Goal: Task Accomplishment & Management: Use online tool/utility

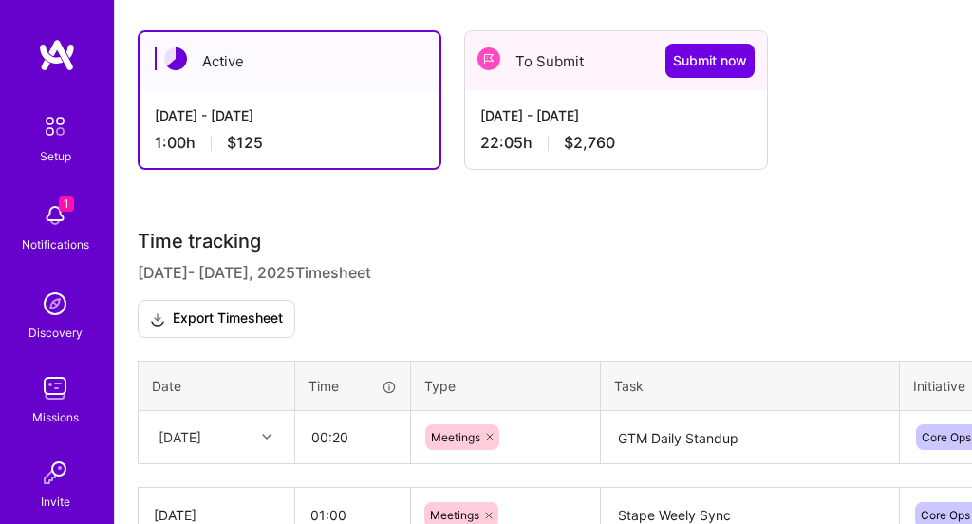
scroll to position [444, 0]
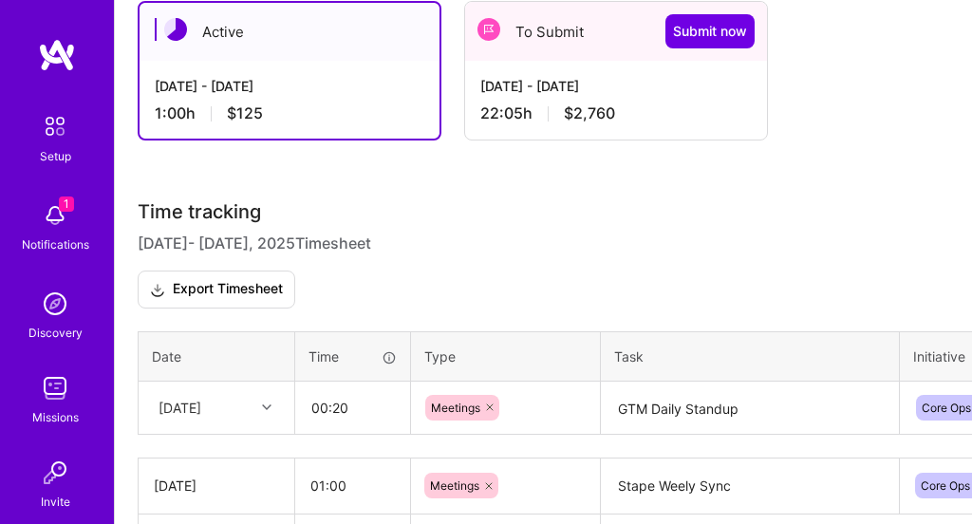
drag, startPoint x: 281, startPoint y: 104, endPoint x: 295, endPoint y: 102, distance: 14.5
click at [281, 104] on div "1:00 h $125" at bounding box center [290, 113] width 270 height 20
click at [295, 102] on div "[DATE] - [DATE] 1:00 h $125" at bounding box center [290, 100] width 300 height 78
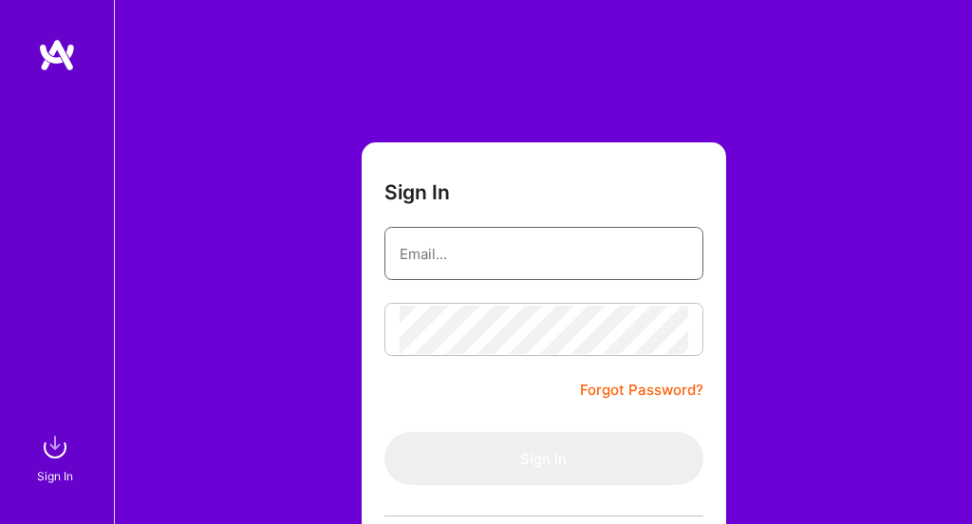
click at [475, 234] on input "email" at bounding box center [544, 254] width 289 height 48
type input "[EMAIL_ADDRESS][DOMAIN_NAME]"
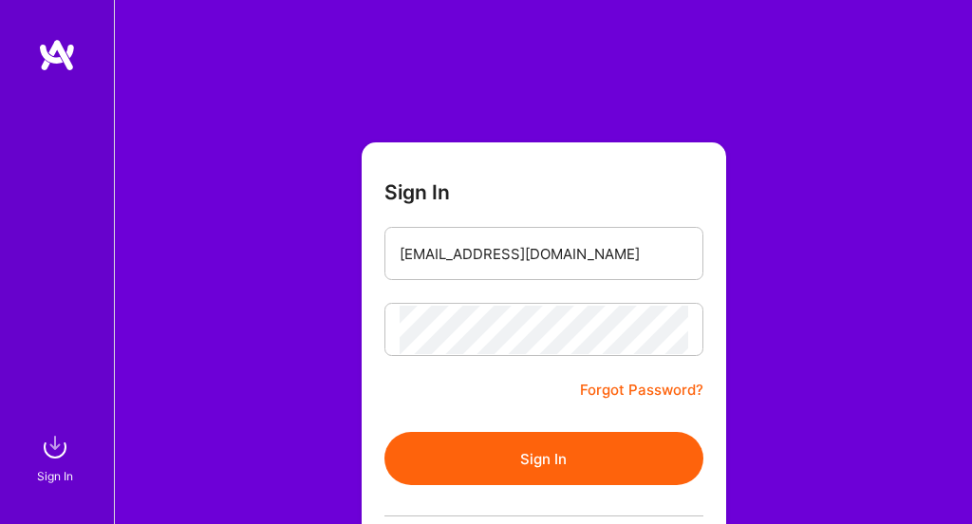
click at [581, 461] on button "Sign In" at bounding box center [543, 458] width 319 height 53
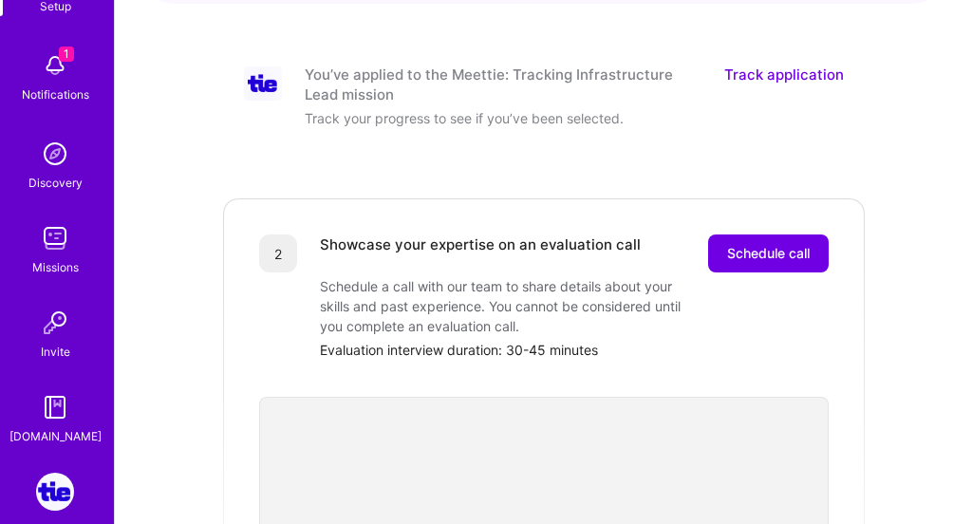
scroll to position [239, 0]
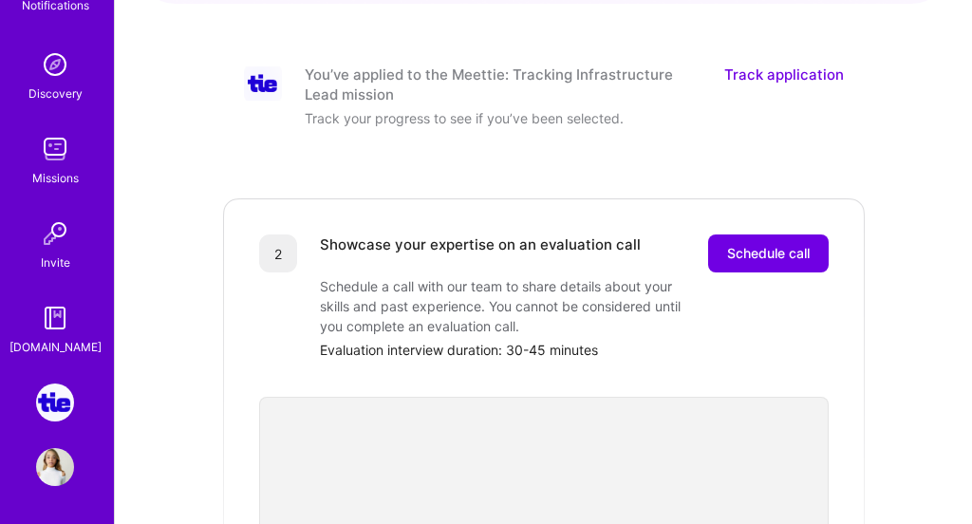
click at [55, 419] on img at bounding box center [55, 403] width 38 height 38
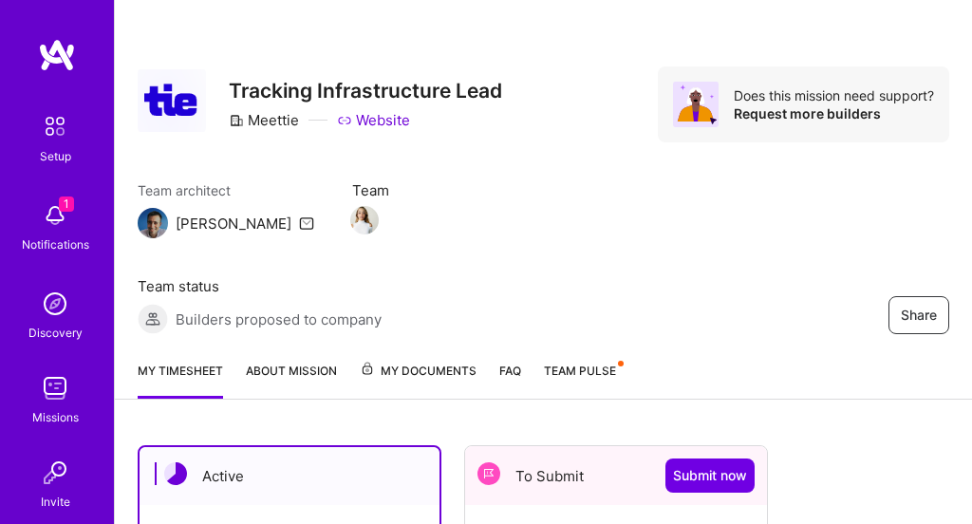
click at [55, 411] on div "Missions" at bounding box center [55, 417] width 47 height 20
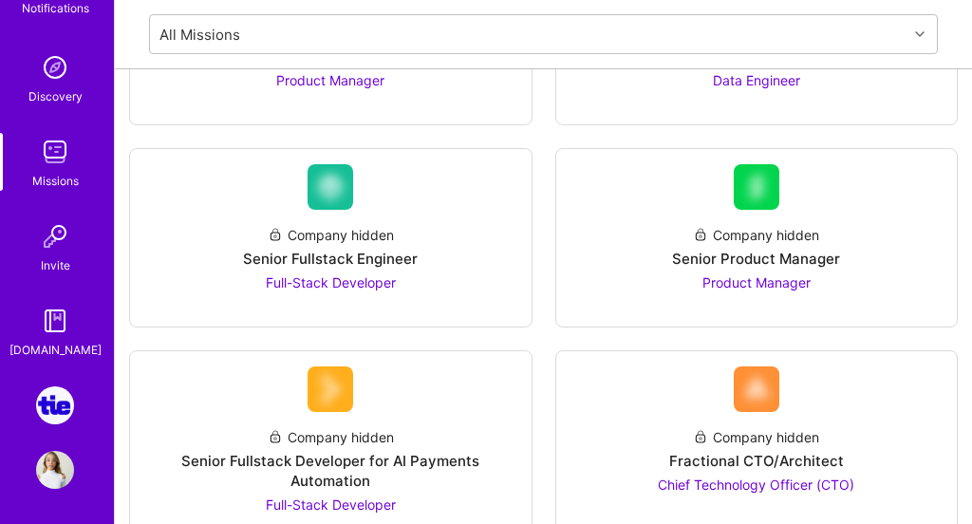
scroll to position [239, 0]
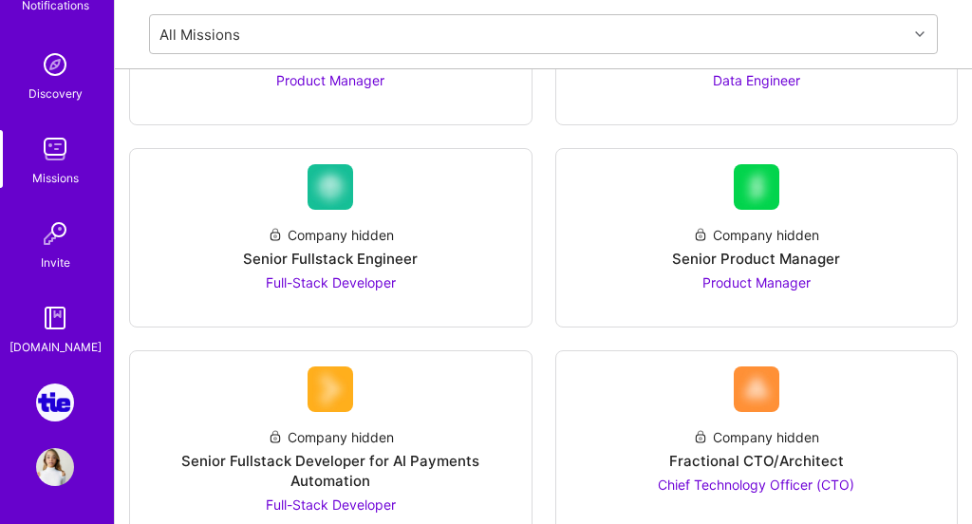
click at [56, 403] on img at bounding box center [55, 403] width 38 height 38
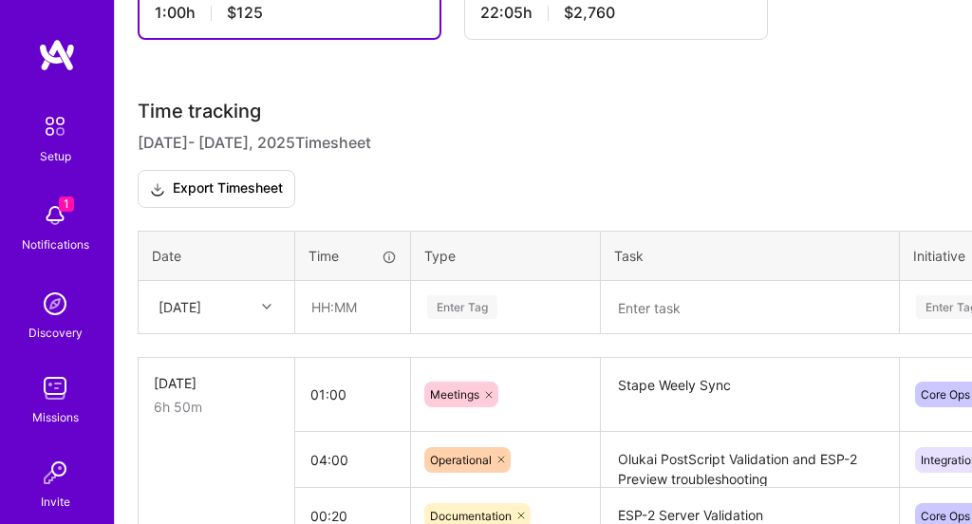
scroll to position [571, 0]
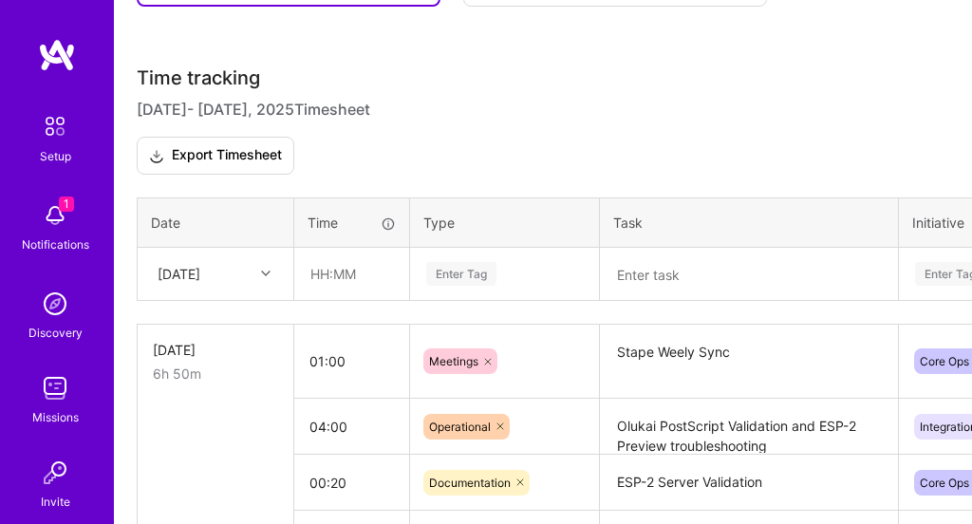
drag, startPoint x: 191, startPoint y: 273, endPoint x: 215, endPoint y: 279, distance: 25.3
click at [191, 273] on div "[DATE]" at bounding box center [179, 274] width 43 height 20
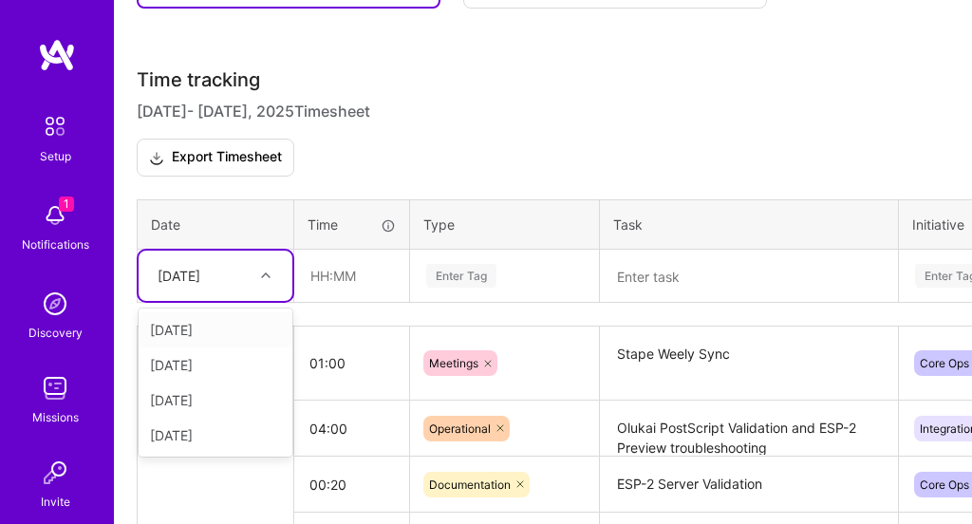
scroll to position [578, 1]
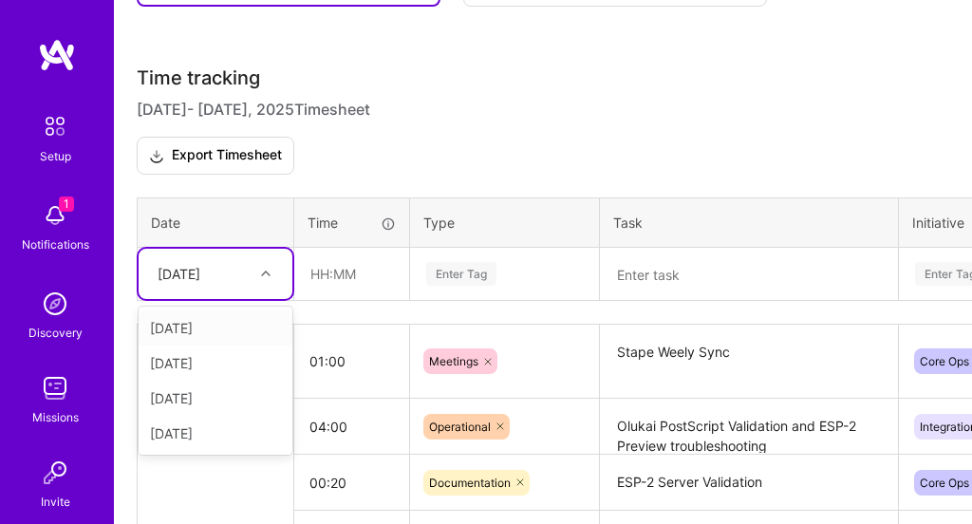
click at [424, 163] on h3 "Time tracking [DATE] - [DATE] Timesheet Export Timesheet" at bounding box center [543, 120] width 812 height 108
click at [225, 271] on div "[DATE]" at bounding box center [200, 273] width 105 height 31
click at [218, 361] on div "[DATE]" at bounding box center [216, 363] width 154 height 35
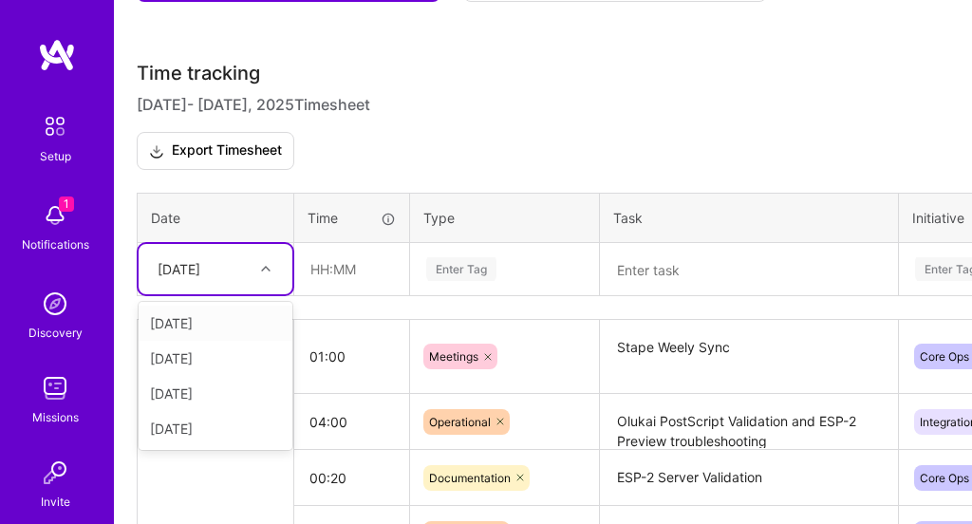
click at [237, 274] on div "[DATE]" at bounding box center [200, 268] width 105 height 31
click at [224, 357] on div "[DATE]" at bounding box center [216, 358] width 154 height 35
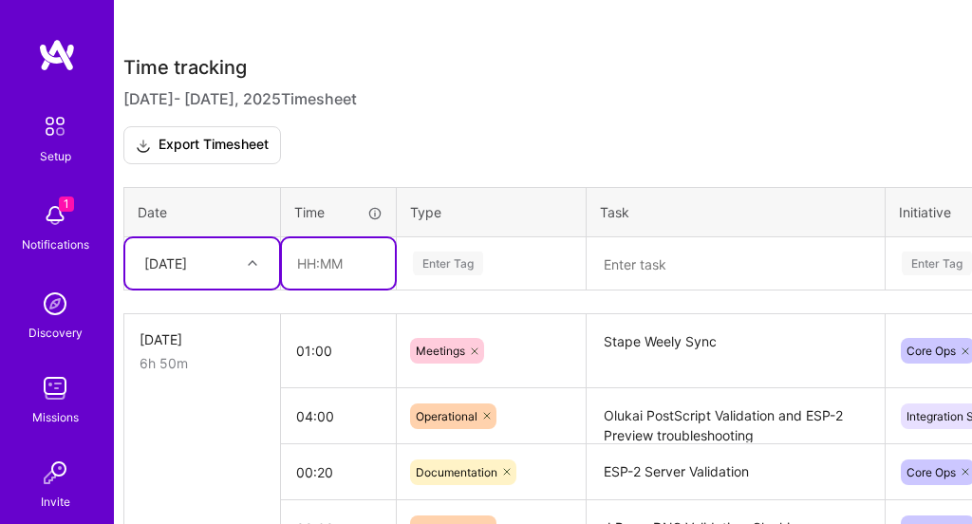
click at [328, 266] on input "text" at bounding box center [338, 263] width 113 height 50
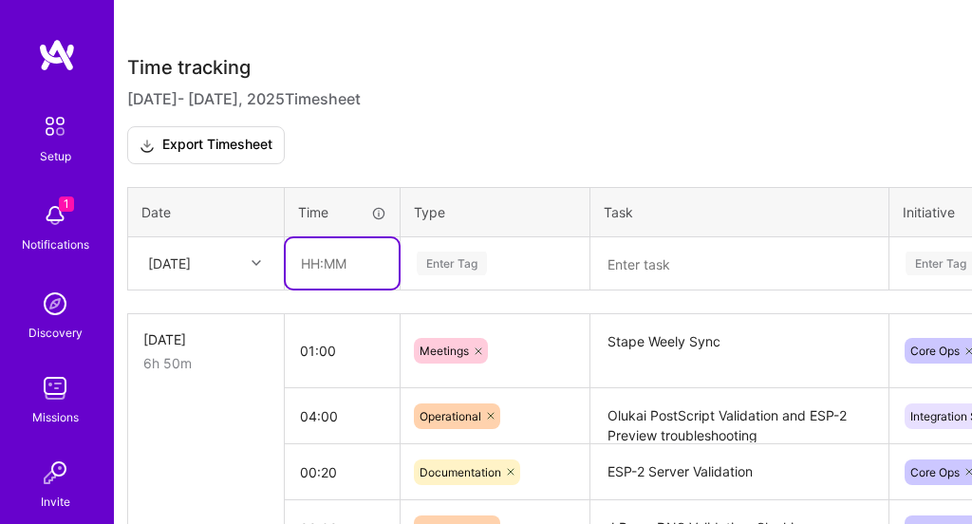
scroll to position [590, 10]
type input "00:30"
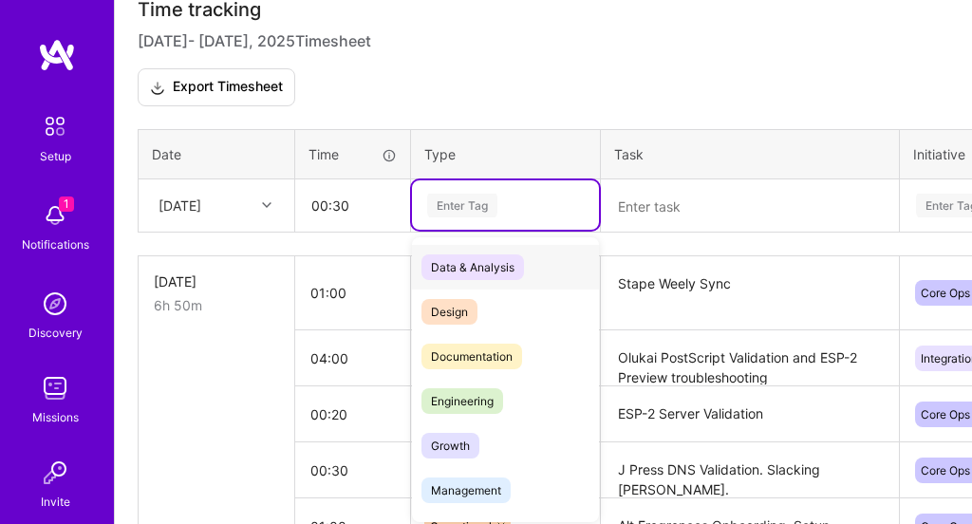
scroll to position [651, 0]
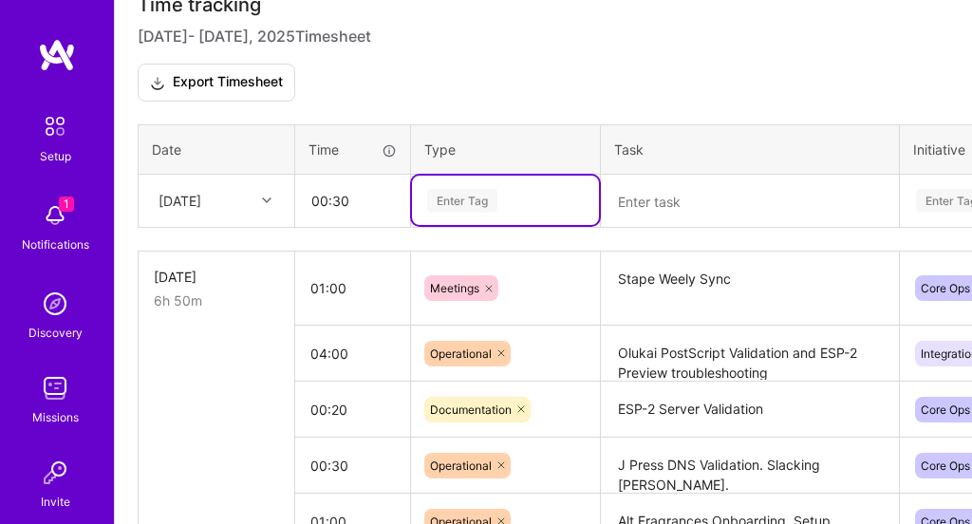
click at [442, 198] on div "Enter Tag" at bounding box center [462, 200] width 70 height 29
type input "GTM Daily Stanup"
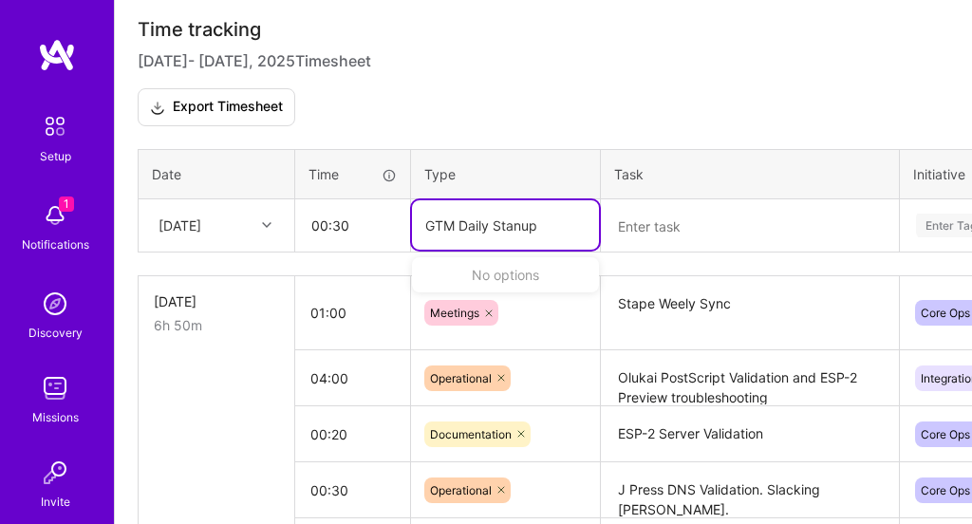
scroll to position [634, 0]
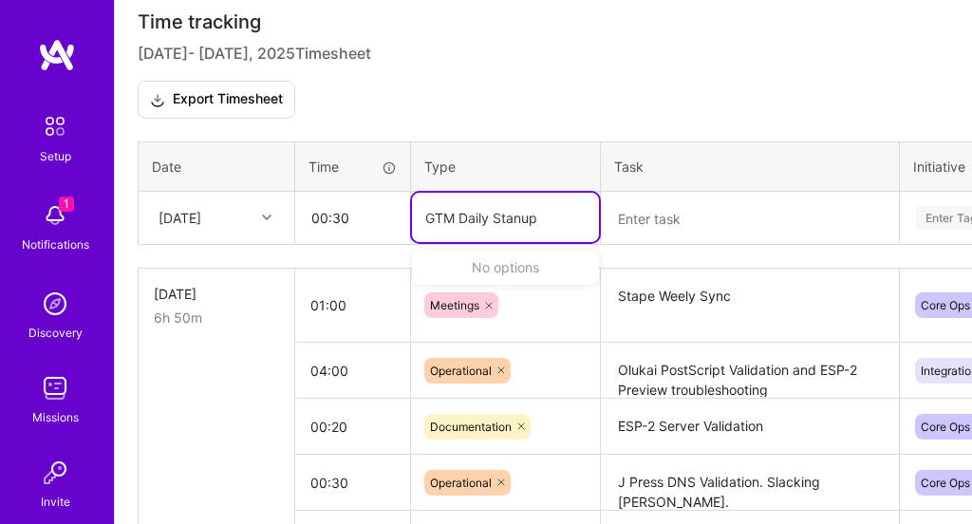
click at [499, 223] on input "GTM Daily Stanup" at bounding box center [482, 218] width 115 height 20
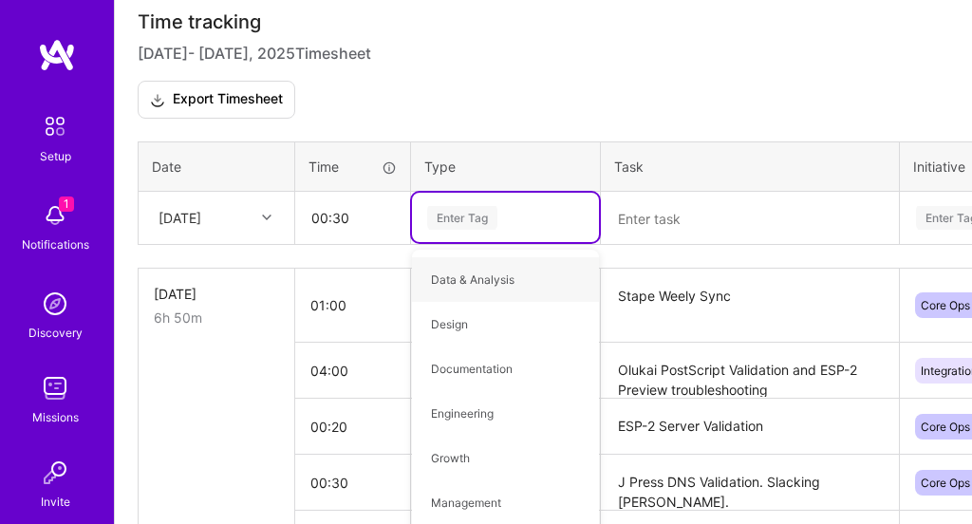
click at [707, 215] on textarea at bounding box center [750, 218] width 294 height 49
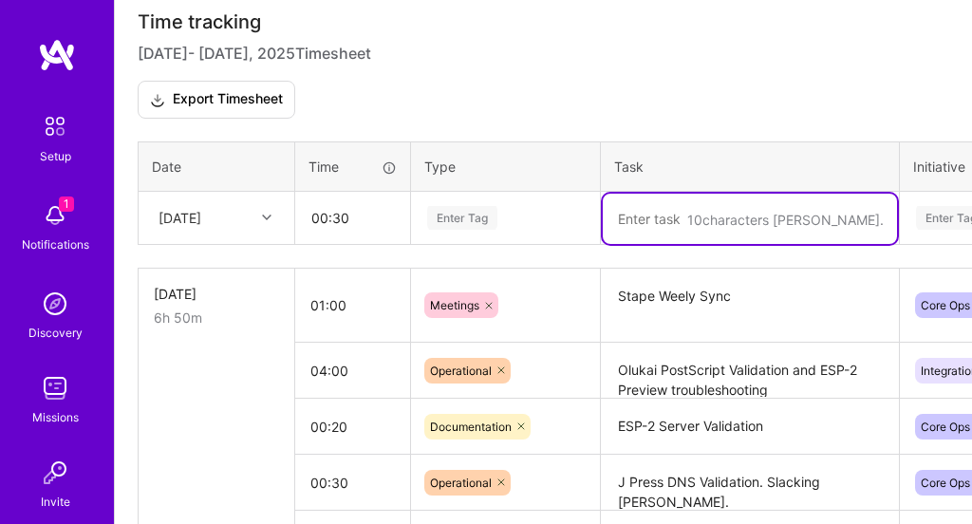
paste textarea "GTM Daily Stanup"
type textarea "GTM Daily Stanup"
click at [513, 224] on div "Enter Tag" at bounding box center [505, 218] width 160 height 24
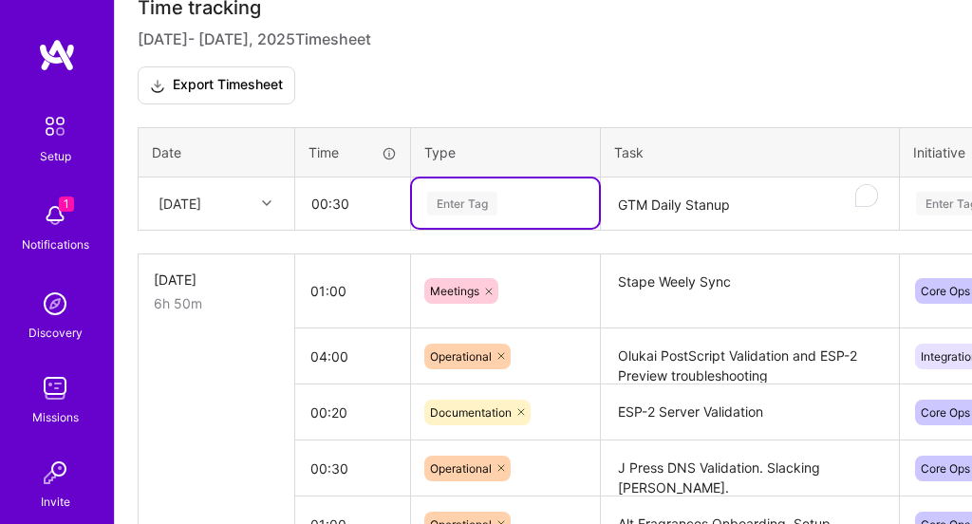
scroll to position [651, 0]
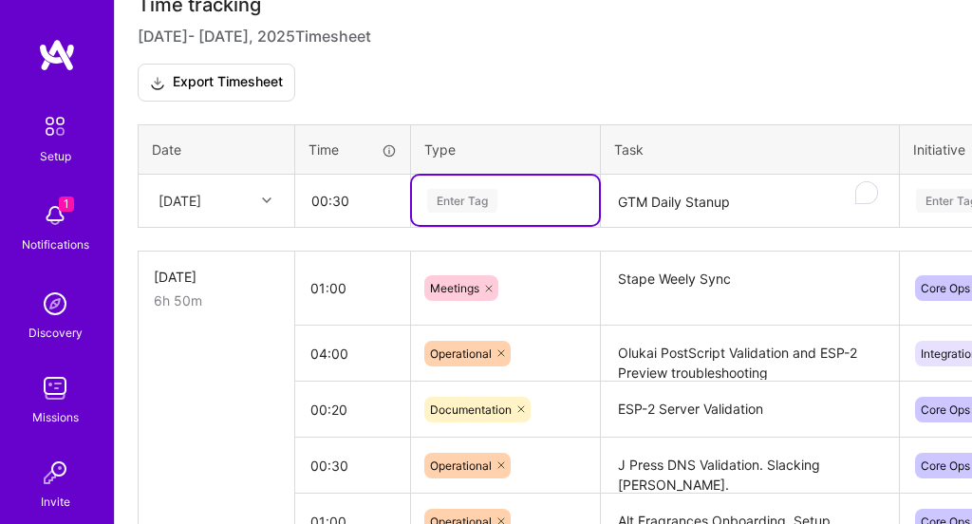
click at [482, 217] on div "Enter Tag" at bounding box center [505, 200] width 187 height 49
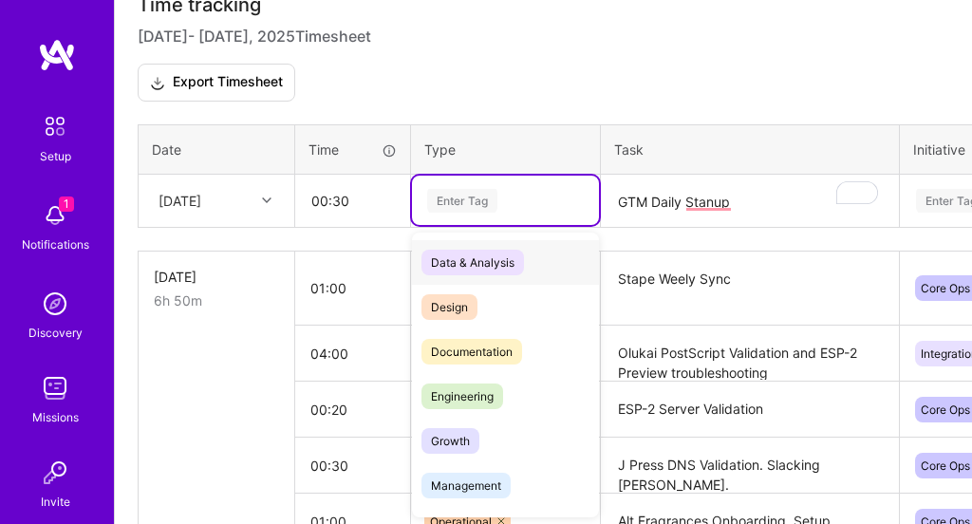
click at [472, 202] on div "Enter Tag" at bounding box center [462, 200] width 70 height 29
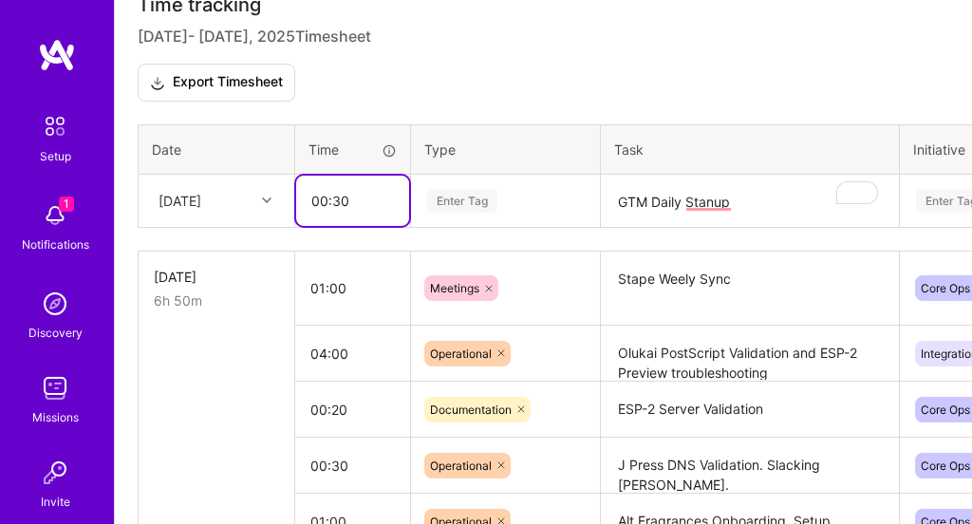
click at [360, 199] on input "00:30" at bounding box center [352, 201] width 113 height 50
type input "00:15"
click at [475, 201] on div "Enter Tag" at bounding box center [462, 200] width 70 height 29
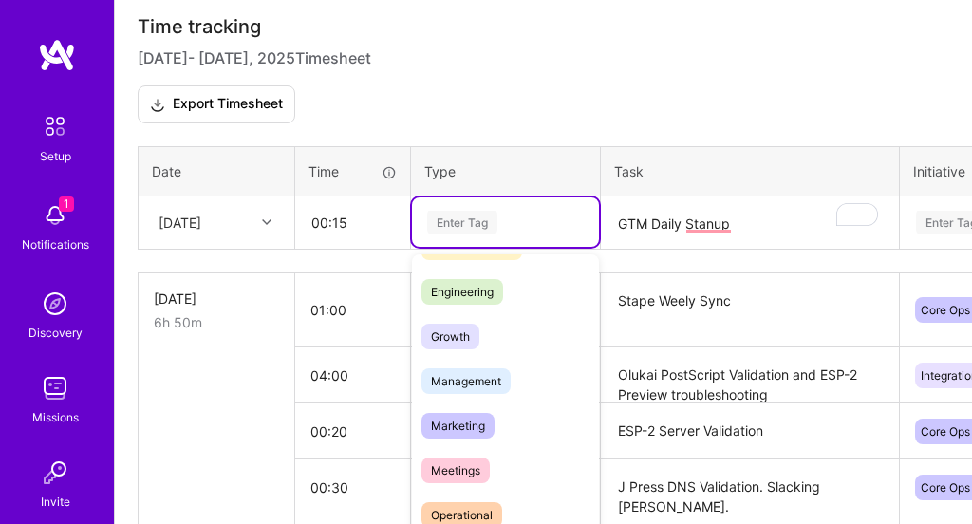
scroll to position [138, 0]
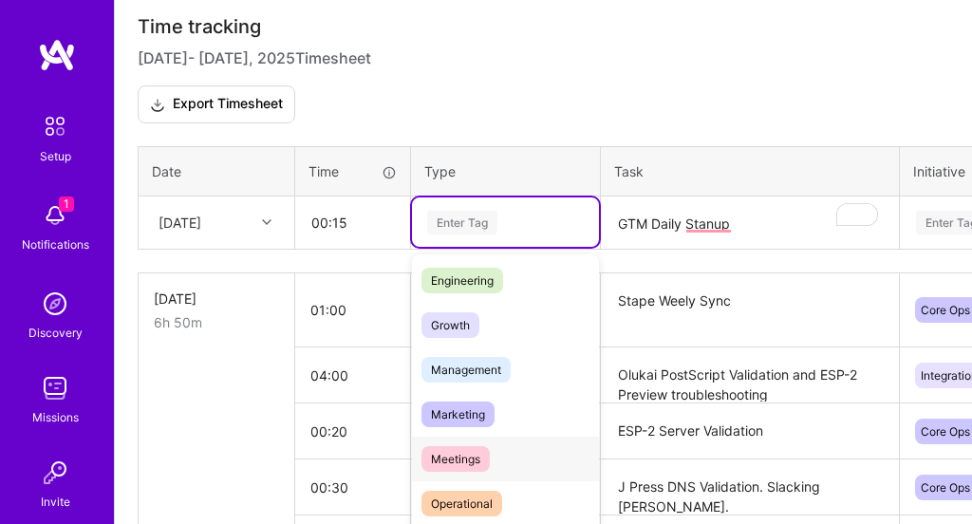
click at [497, 467] on div "Meetings" at bounding box center [505, 459] width 187 height 45
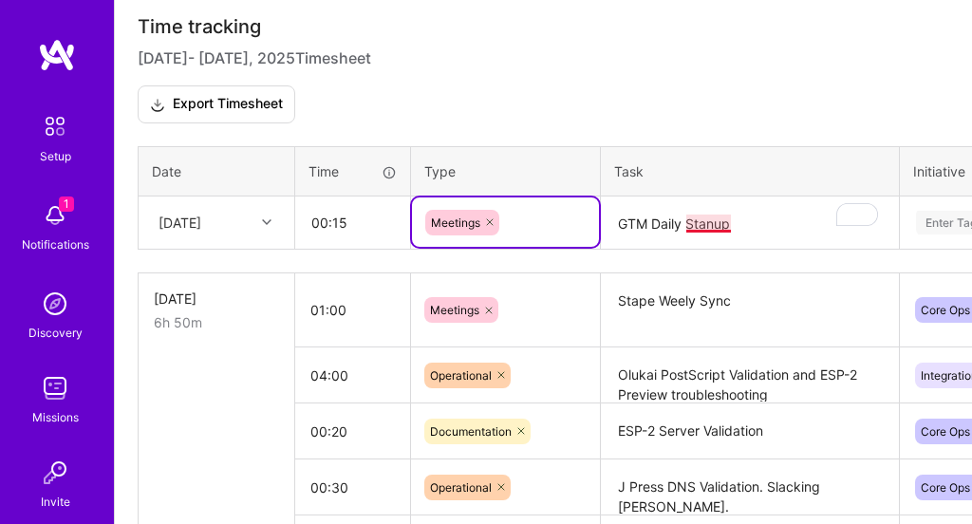
click at [702, 224] on textarea "GTM Daily Stanup" at bounding box center [750, 223] width 294 height 50
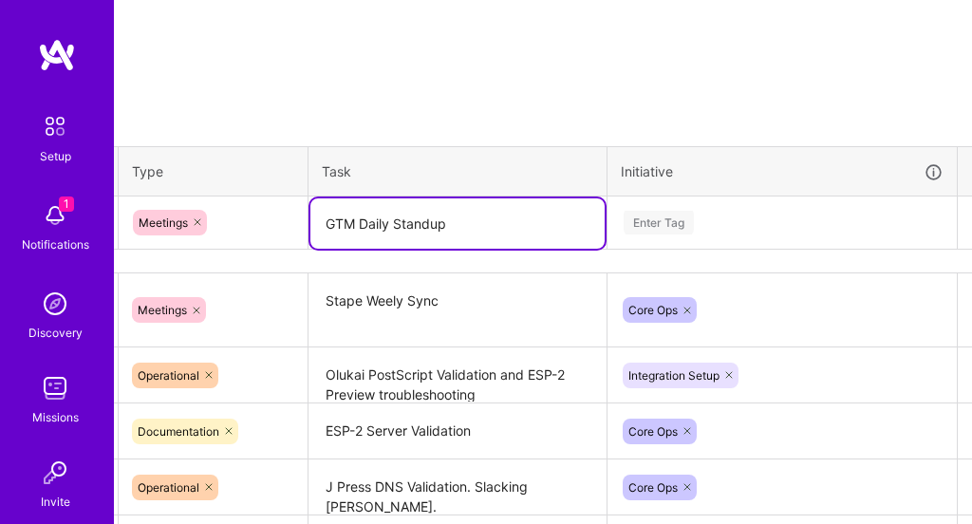
scroll to position [629, 303]
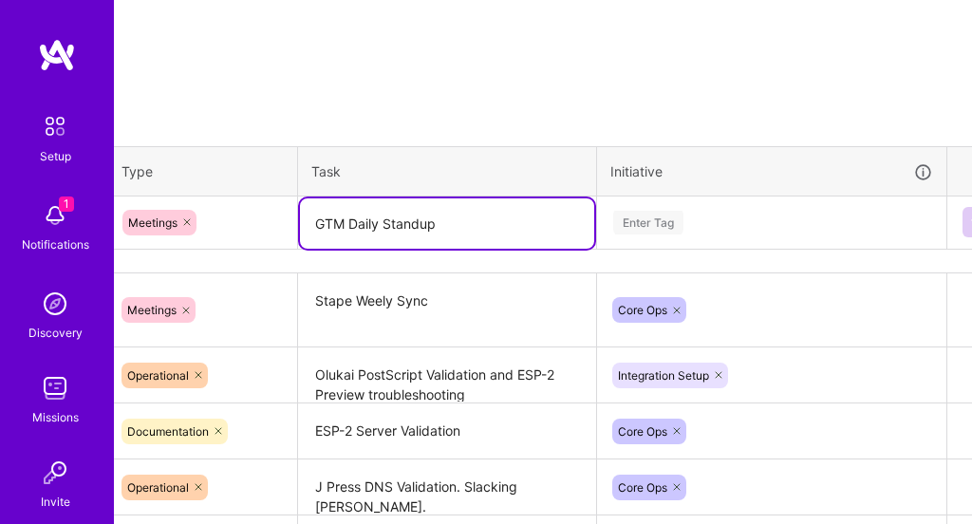
type textarea "GTM Daily Standup"
click at [663, 226] on div "Enter Tag" at bounding box center [648, 222] width 70 height 29
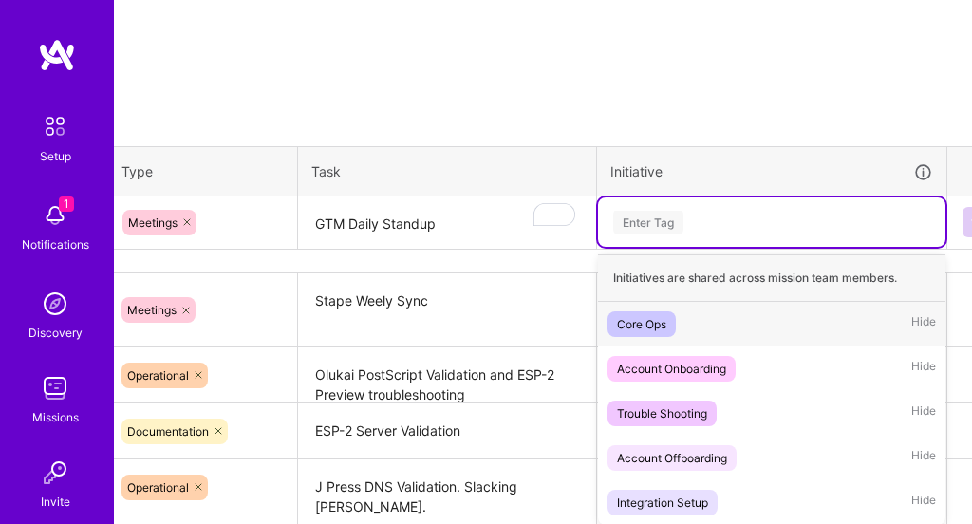
click at [654, 325] on div "Core Ops" at bounding box center [641, 324] width 49 height 20
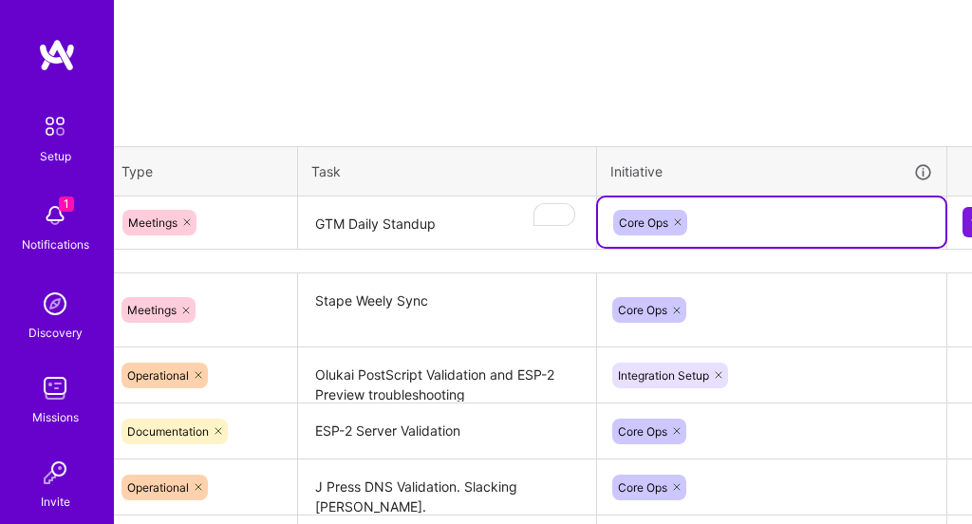
scroll to position [629, 342]
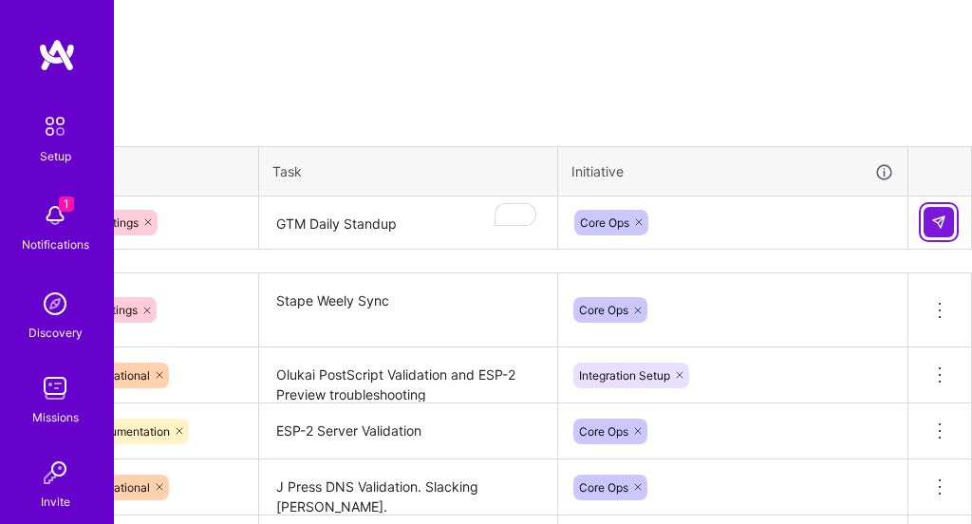
click at [935, 218] on img at bounding box center [938, 222] width 15 height 15
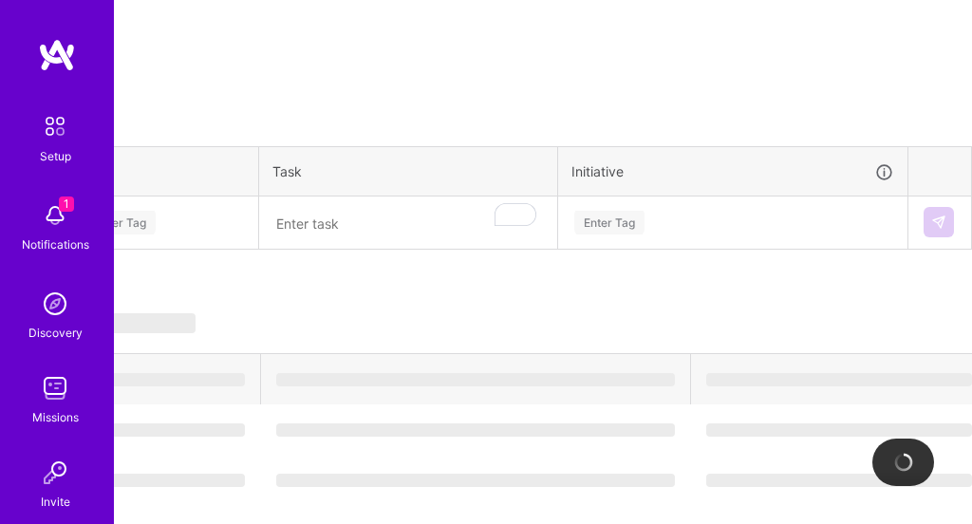
scroll to position [629, 0]
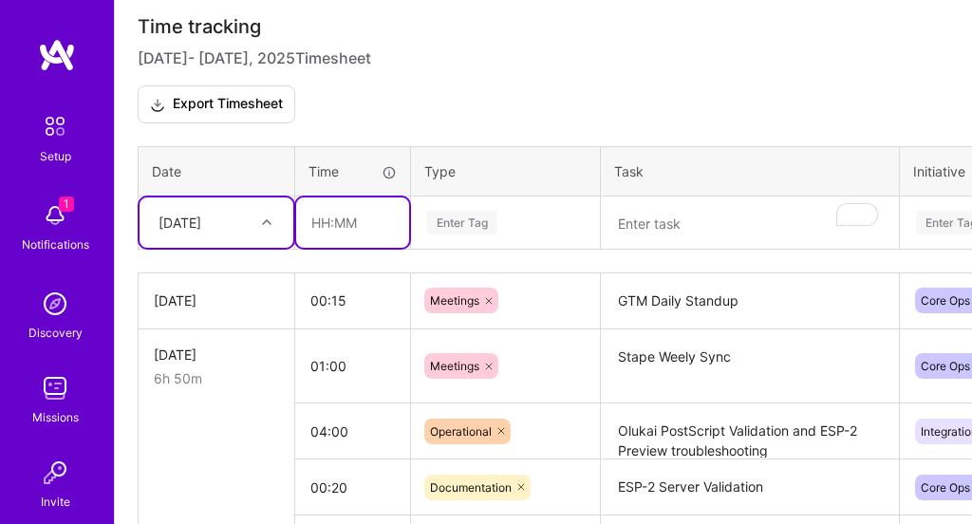
click at [320, 223] on input "text" at bounding box center [352, 222] width 113 height 50
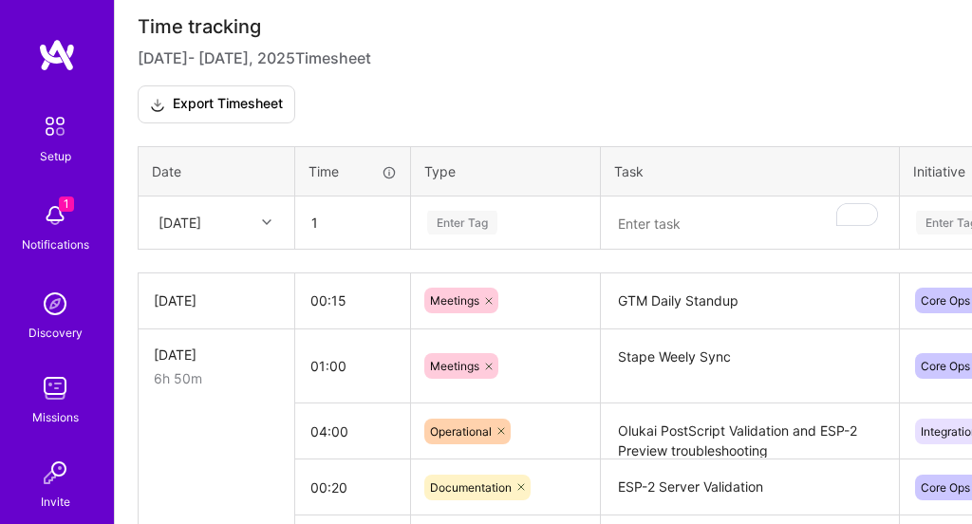
type input "01:00"
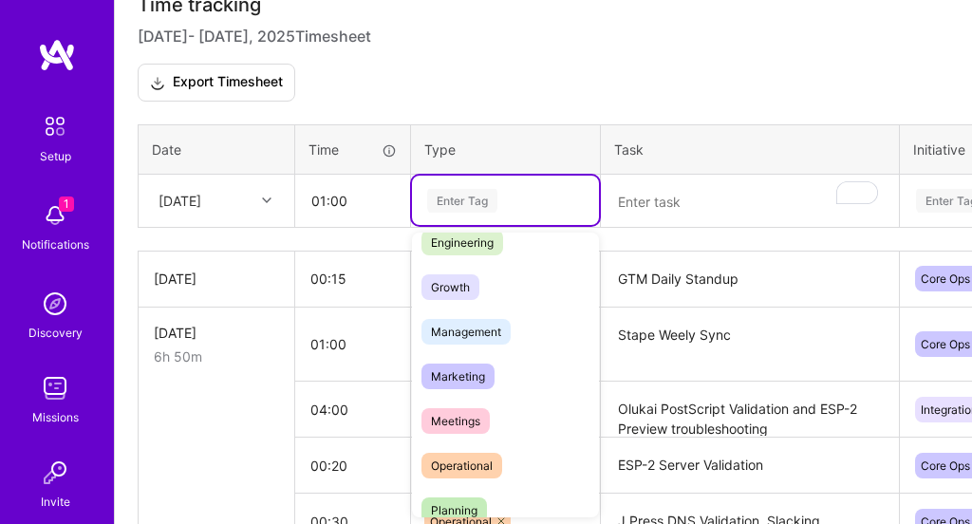
scroll to position [198, 0]
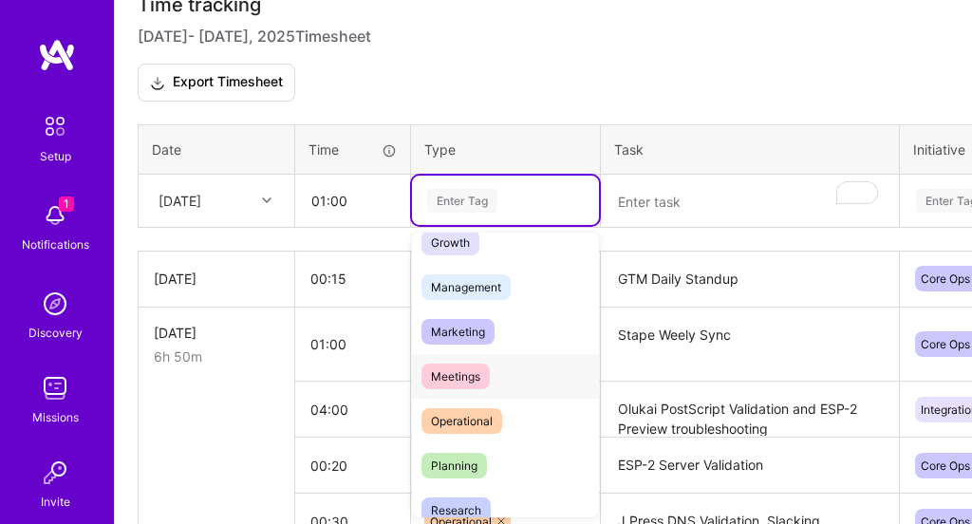
click at [486, 376] on span "Meetings" at bounding box center [455, 377] width 68 height 26
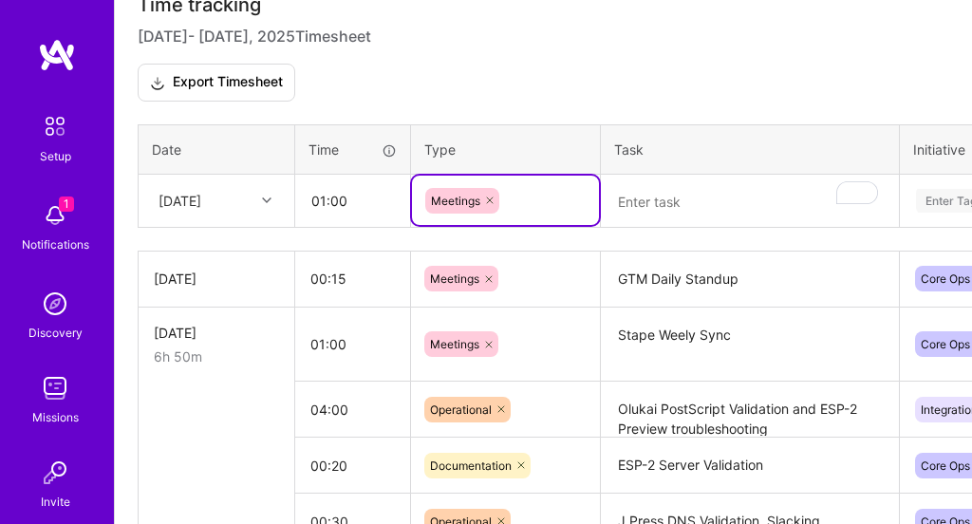
click at [649, 202] on textarea "To enrich screen reader interactions, please activate Accessibility in Grammarl…" at bounding box center [750, 202] width 294 height 50
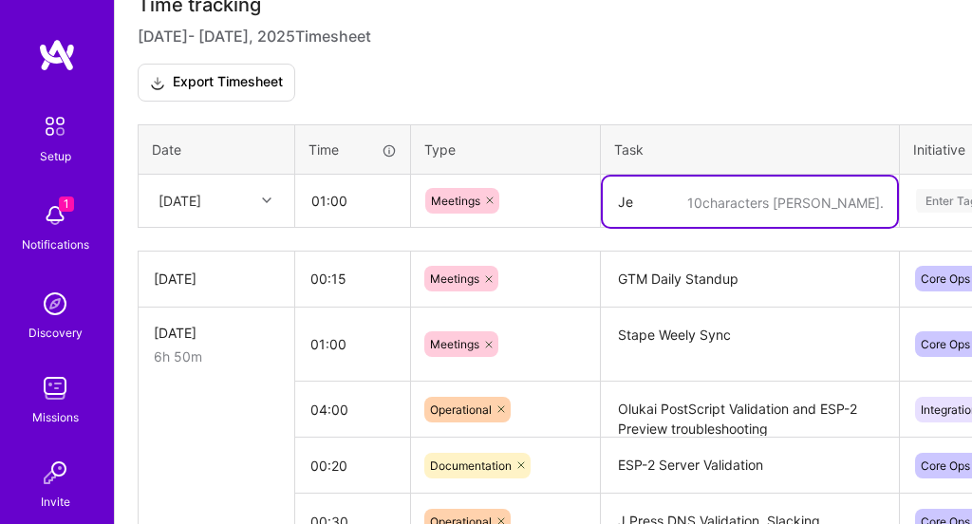
type textarea "J"
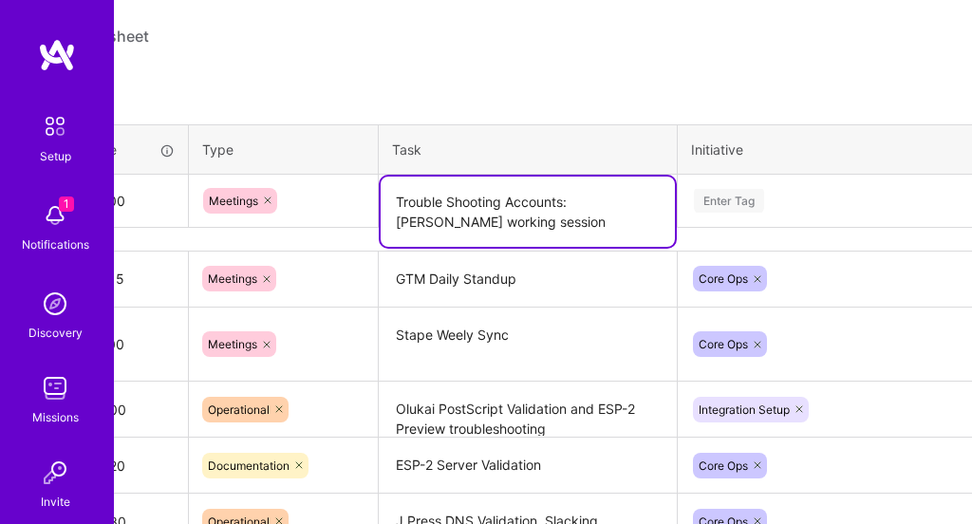
scroll to position [651, 235]
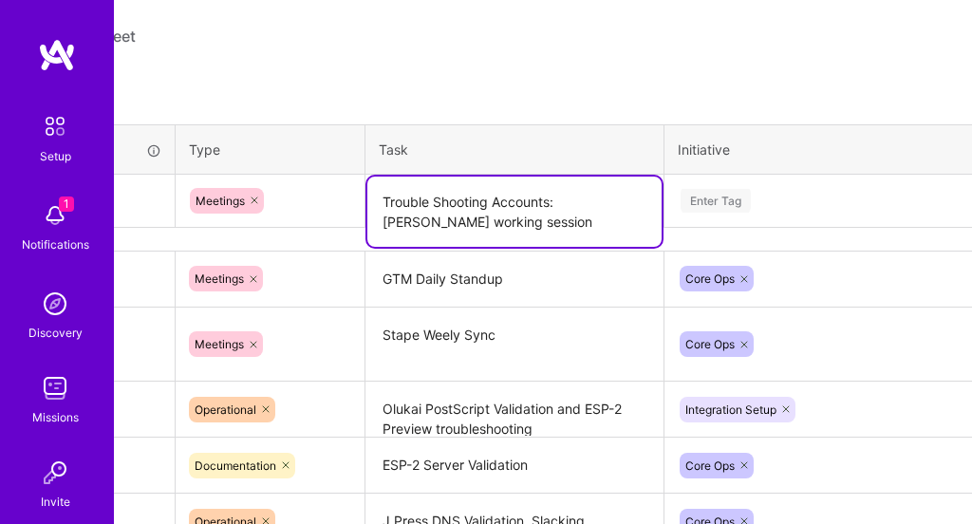
type textarea "Trouble Shooting Accounts: [PERSON_NAME] working session"
click at [700, 199] on div "Enter Tag" at bounding box center [716, 200] width 70 height 29
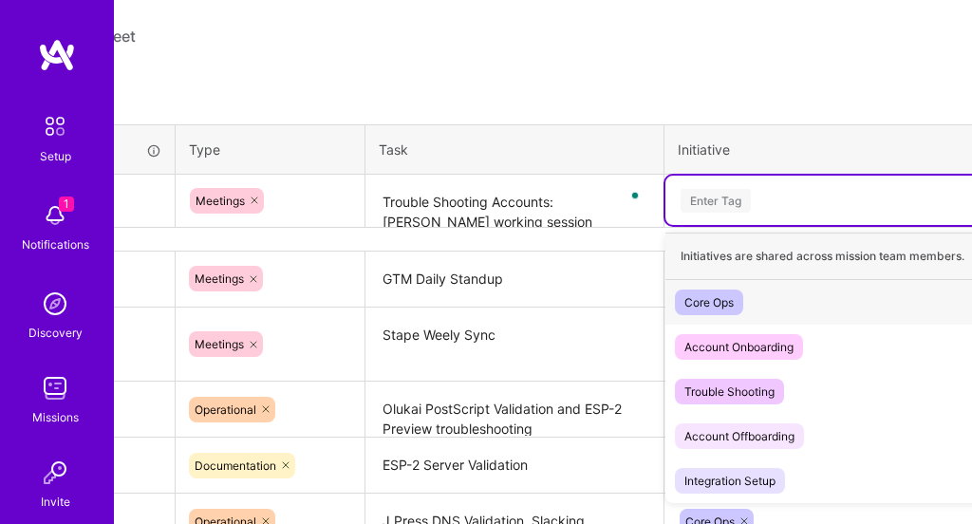
click at [720, 294] on div "Core Ops" at bounding box center [708, 302] width 49 height 20
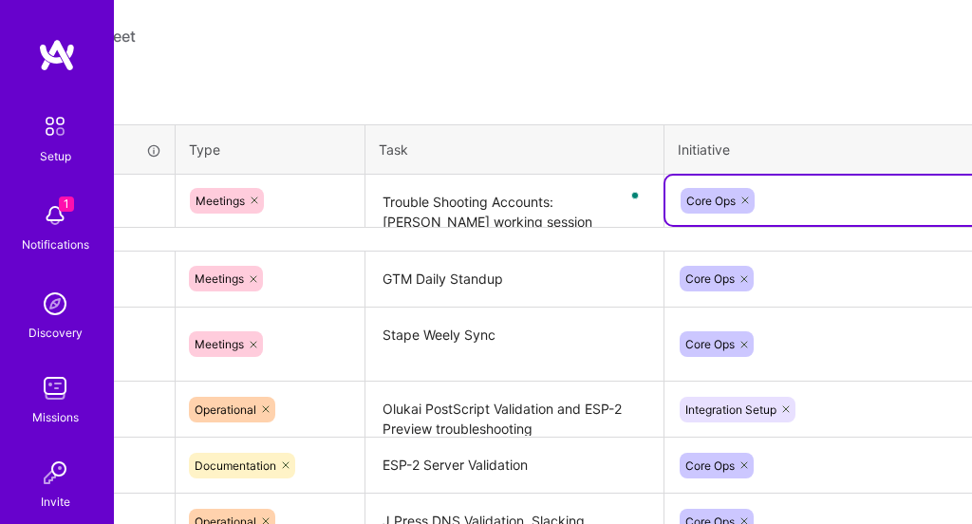
scroll to position [651, 342]
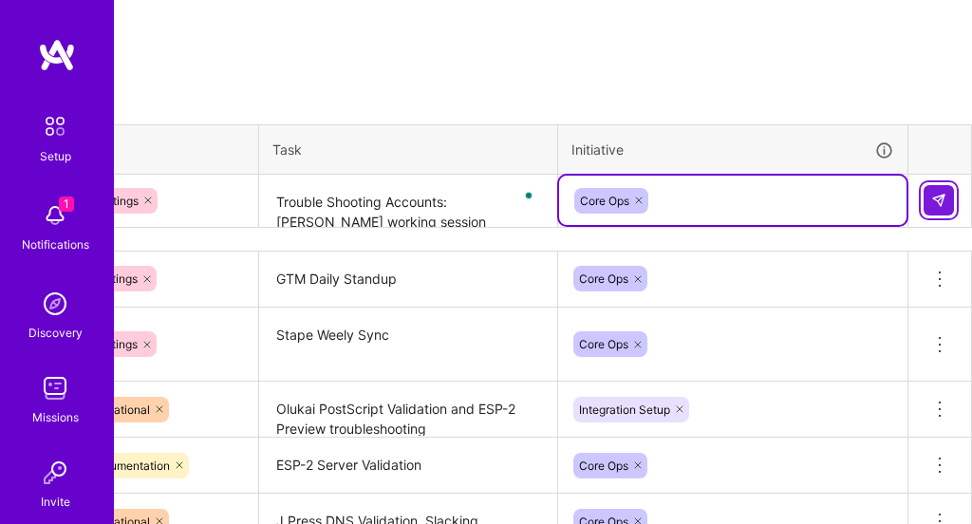
drag, startPoint x: 946, startPoint y: 200, endPoint x: 842, endPoint y: 209, distance: 104.8
click at [946, 200] on button at bounding box center [939, 200] width 30 height 30
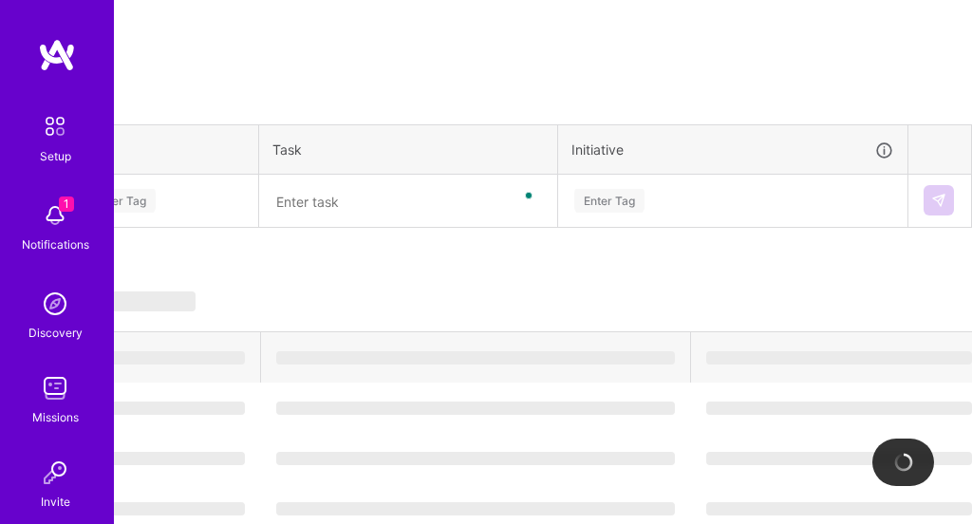
scroll to position [651, 0]
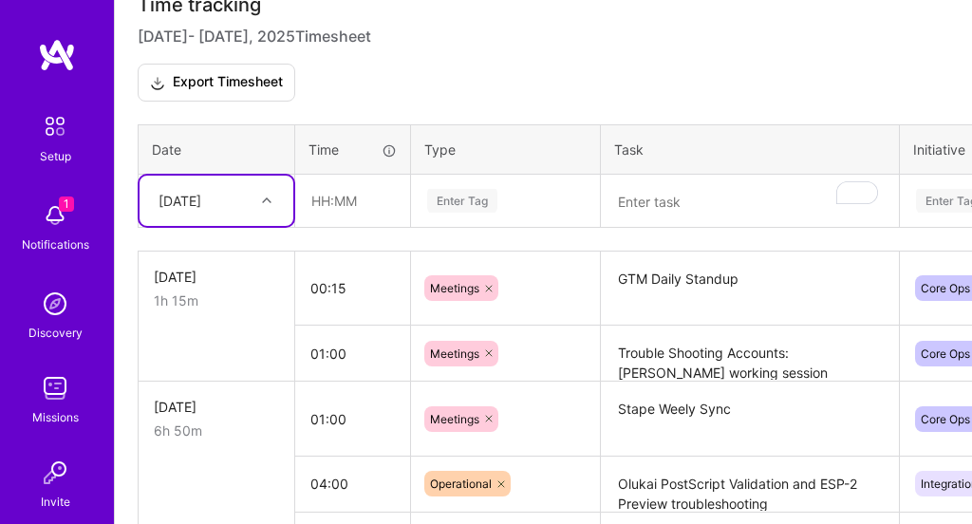
click at [249, 202] on div "[DATE]" at bounding box center [201, 200] width 105 height 31
click at [226, 349] on div "[DATE]" at bounding box center [217, 360] width 154 height 35
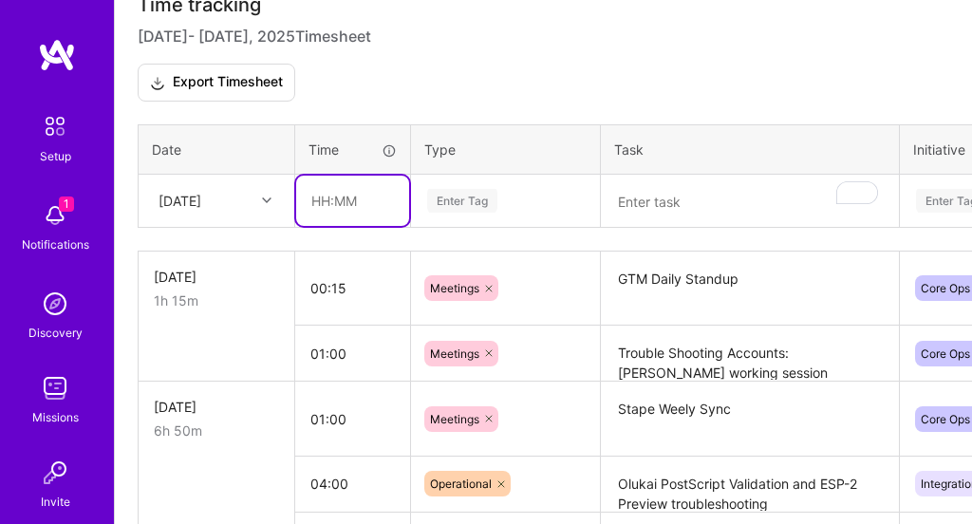
click at [340, 200] on input "text" at bounding box center [352, 201] width 113 height 50
type input "03:00"
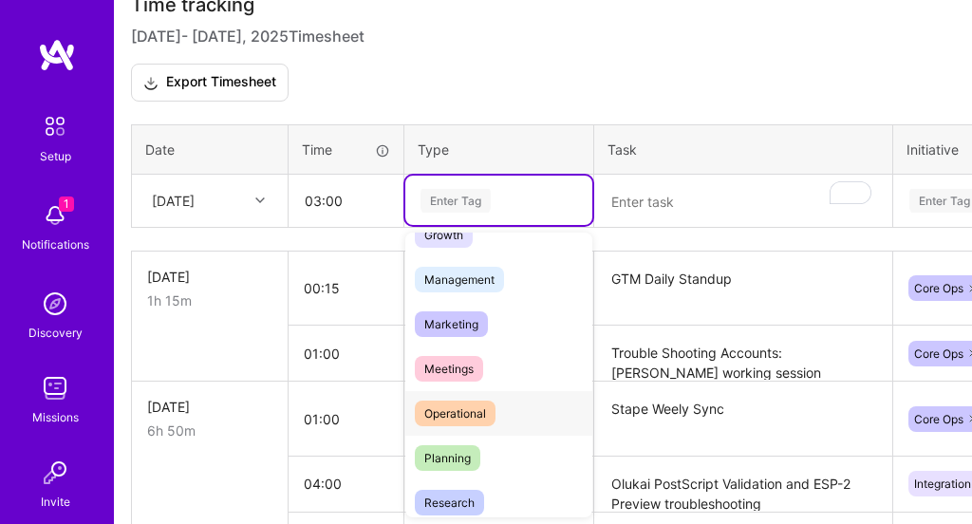
scroll to position [209, 0]
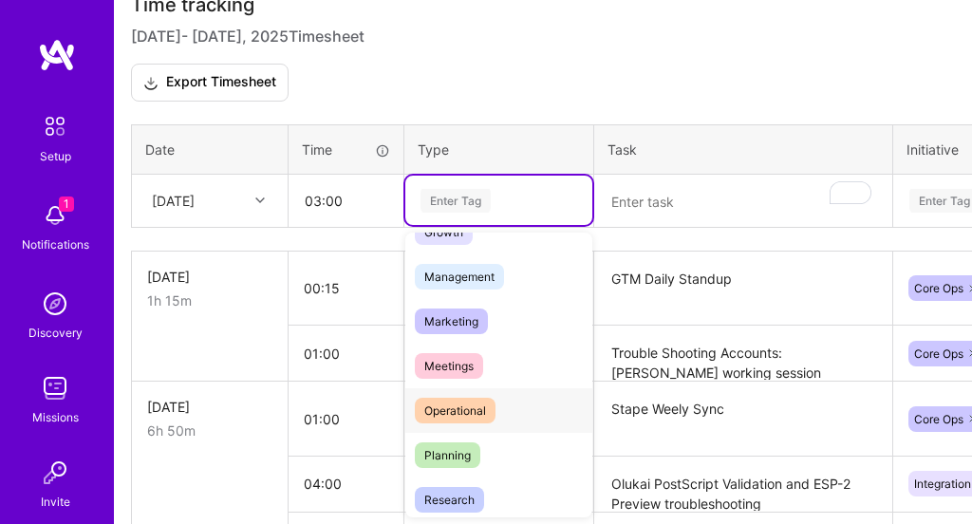
click at [503, 409] on div "Operational" at bounding box center [498, 410] width 187 height 45
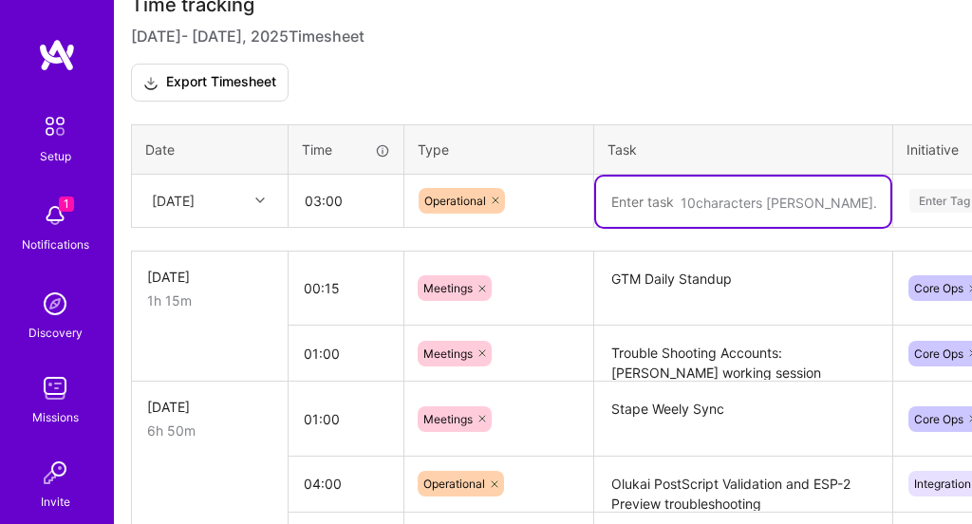
click at [740, 203] on textarea "To enrich screen reader interactions, please activate Accessibility in Grammarl…" at bounding box center [743, 202] width 294 height 50
type textarea "A"
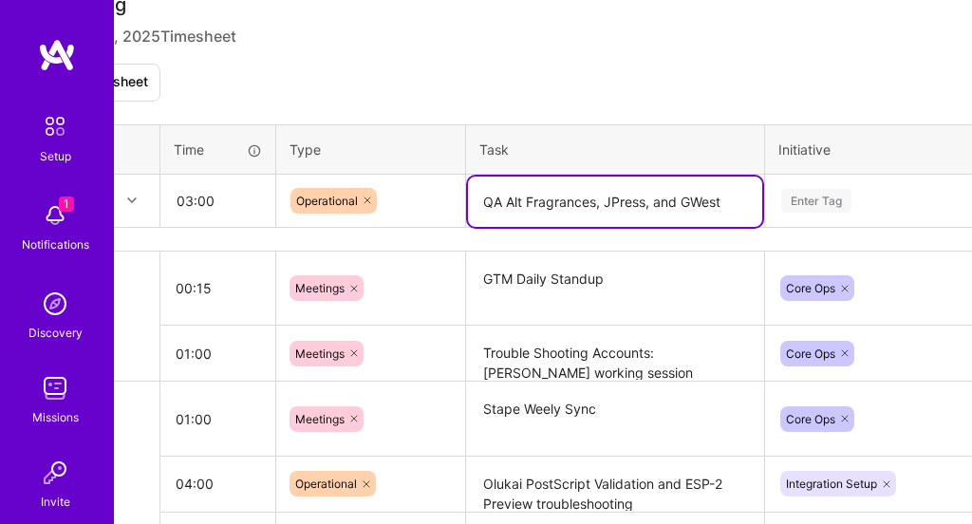
scroll to position [651, 169]
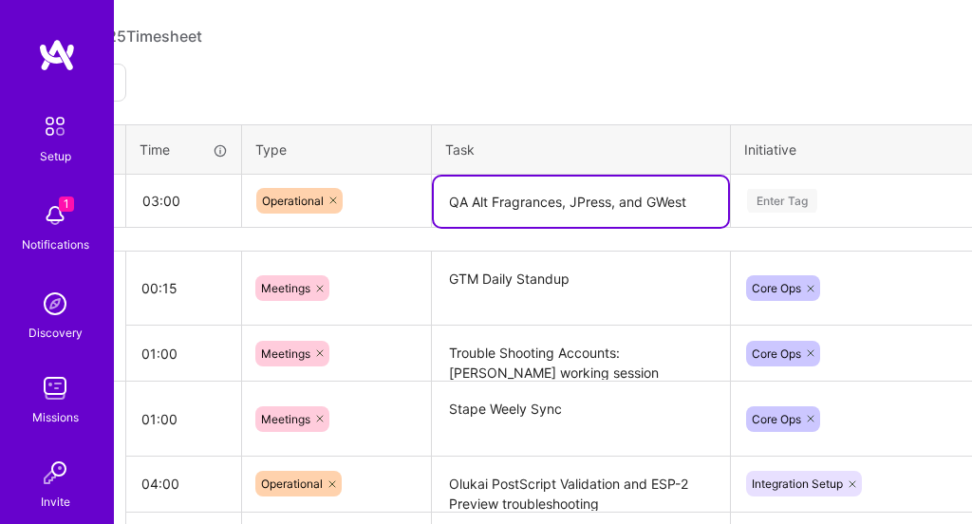
type textarea "QA Alt Fragrances, JPress, and GWest"
click at [801, 197] on div "Enter Tag" at bounding box center [782, 200] width 70 height 29
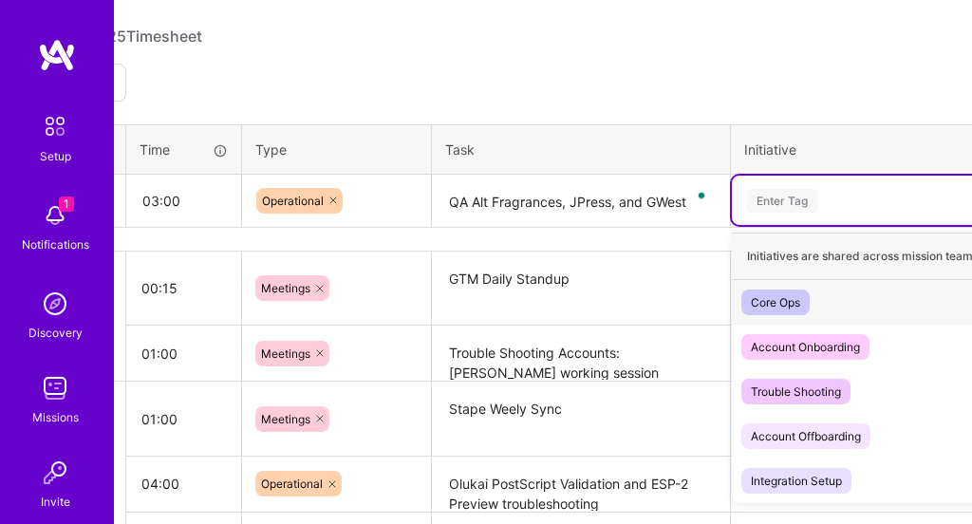
drag, startPoint x: 789, startPoint y: 309, endPoint x: 778, endPoint y: 298, distance: 14.8
click at [789, 309] on div "Core Ops" at bounding box center [775, 302] width 49 height 20
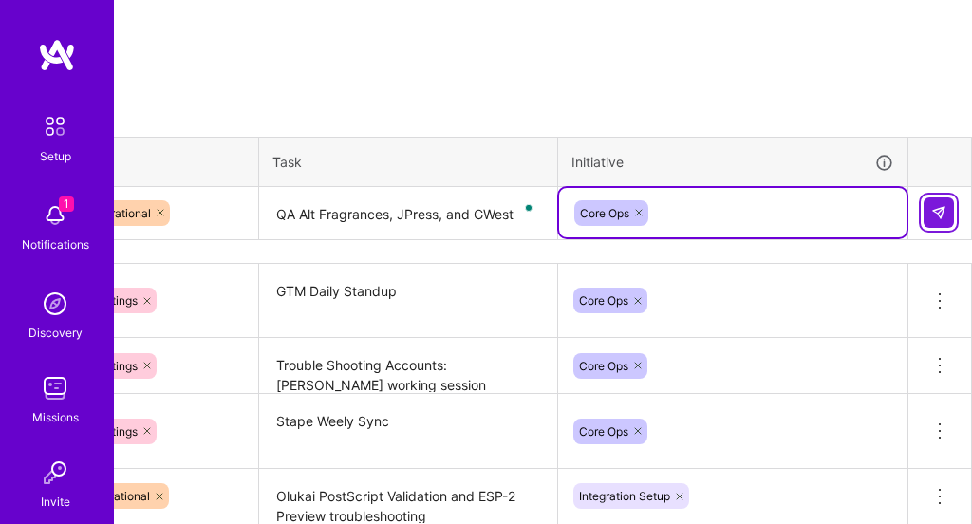
click at [939, 202] on button at bounding box center [939, 212] width 30 height 30
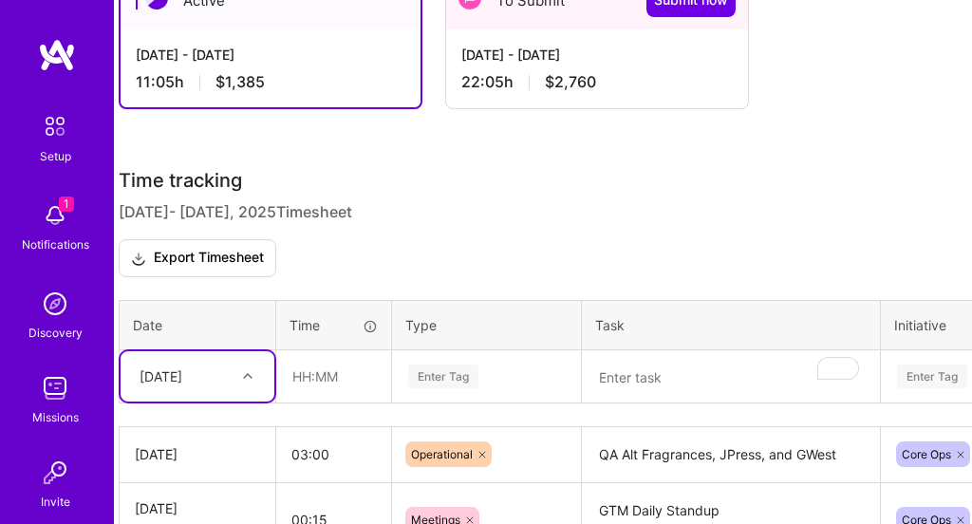
scroll to position [426, 19]
